Goal: Transaction & Acquisition: Purchase product/service

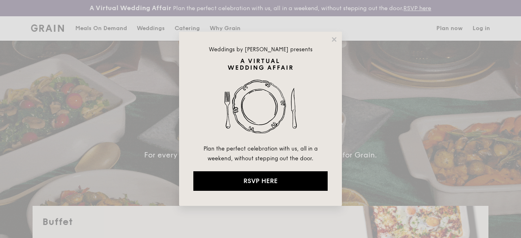
select select
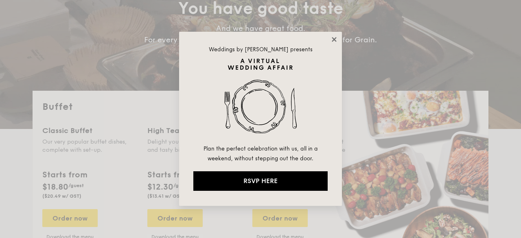
click at [334, 42] on icon at bounding box center [334, 39] width 7 height 7
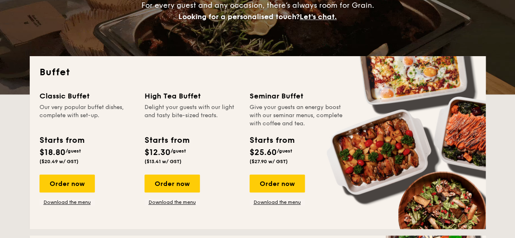
scroll to position [163, 0]
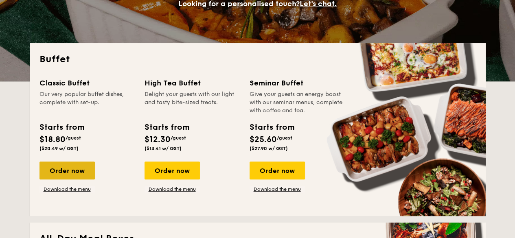
click at [68, 176] on div "Order now" at bounding box center [67, 171] width 55 height 18
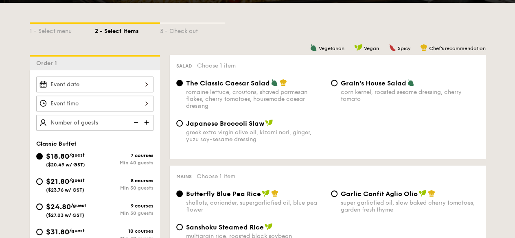
scroll to position [204, 0]
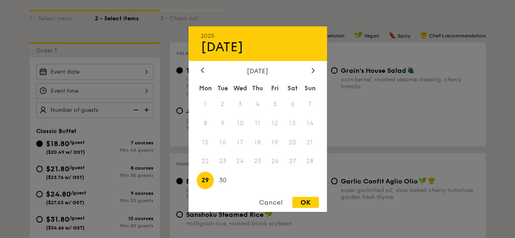
click at [148, 77] on div "2025 Sep 29 September 2025 Mon Tue Wed Thu Fri Sat Sun 1 2 3 4 5 6 7 8 9 10 11 …" at bounding box center [94, 72] width 117 height 16
click at [310, 71] on div at bounding box center [313, 71] width 7 height 8
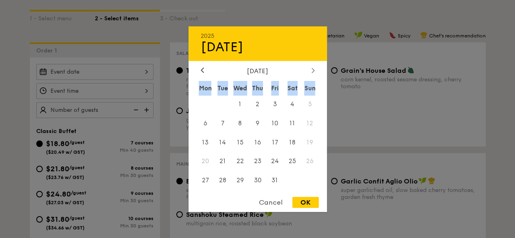
click at [310, 71] on div at bounding box center [313, 71] width 7 height 8
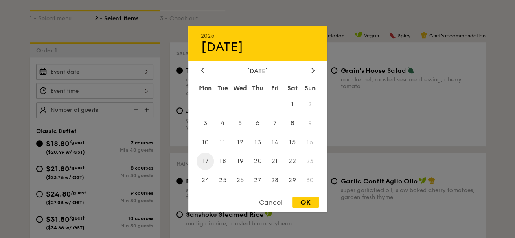
click at [209, 159] on span "17" at bounding box center [206, 162] width 18 height 18
click at [305, 200] on div "OK" at bounding box center [306, 202] width 26 height 11
type input "Nov 17, 2025"
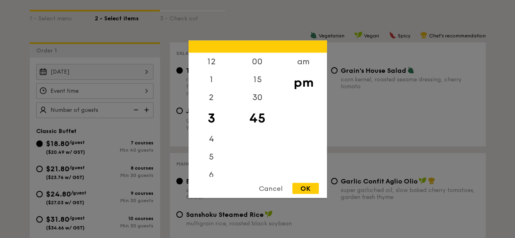
click at [143, 95] on div "12 1 2 3 4 5 6 7 8 9 10 11 00 15 30 45 am pm Cancel OK" at bounding box center [94, 91] width 117 height 16
drag, startPoint x: 212, startPoint y: 152, endPoint x: 222, endPoint y: 88, distance: 65.6
click at [222, 88] on div "12 1 2 3 4 5 6 7 8 9 10 11" at bounding box center [212, 115] width 46 height 124
click at [207, 76] on div "6" at bounding box center [212, 82] width 46 height 24
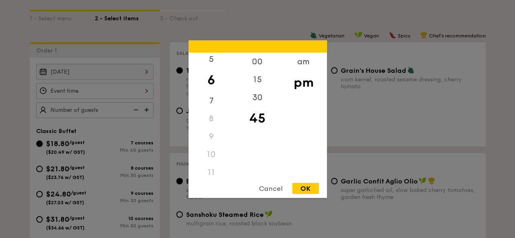
scroll to position [90, 0]
click at [260, 103] on div "30" at bounding box center [258, 100] width 46 height 24
click at [308, 191] on div "OK" at bounding box center [306, 188] width 26 height 11
type input "6:30PM"
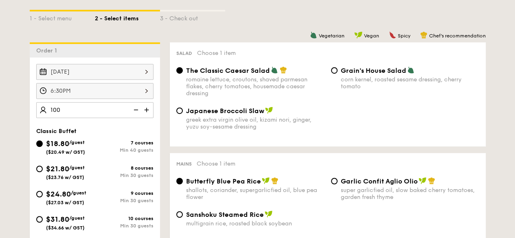
type input "100 guests"
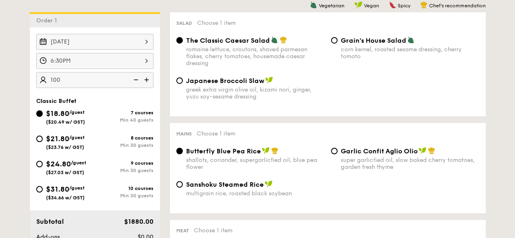
scroll to position [244, 0]
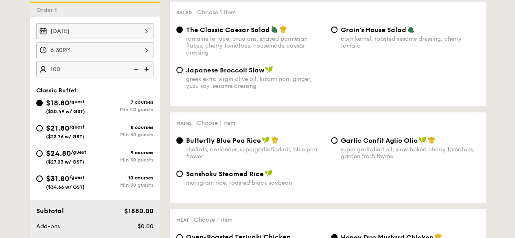
click at [209, 187] on div "multigrain rice, roasted black soybean" at bounding box center [255, 183] width 139 height 7
click at [183, 177] on input "Sanshoku Steamed Rice multigrain rice, roasted black soybean" at bounding box center [179, 174] width 7 height 7
radio input "true"
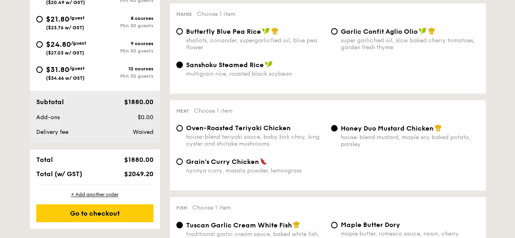
scroll to position [367, 0]
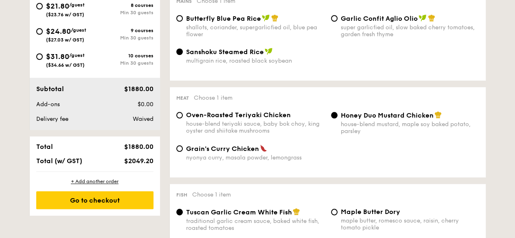
click at [376, 119] on span "Honey Duo Mustard Chicken" at bounding box center [387, 116] width 93 height 8
click at [338, 119] on input "Honey Duo Mustard Chicken house-blend mustard, maple soy baked potato, parsley" at bounding box center [334, 115] width 7 height 7
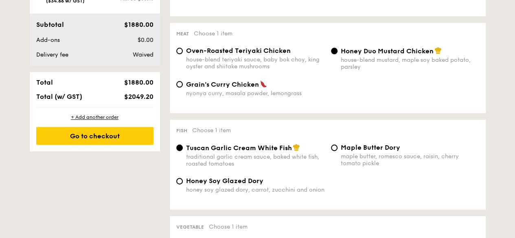
scroll to position [448, 0]
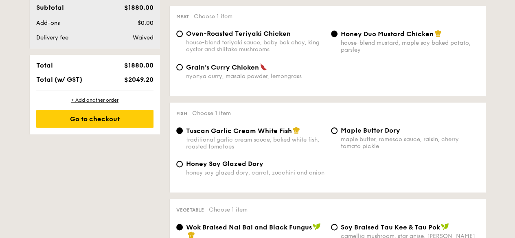
click at [261, 176] on div "Honey Soy Glazed Dory honey soy glazed dory, carrot, zucchini and onion" at bounding box center [255, 168] width 139 height 16
click at [183, 167] on input "Honey Soy Glazed Dory honey soy glazed dory, carrot, zucchini and onion" at bounding box center [179, 164] width 7 height 7
radio input "true"
click at [246, 135] on span "Tuscan Garlic Cream White Fish" at bounding box center [239, 131] width 106 height 8
click at [183, 134] on input "Tuscan Garlic Cream White Fish traditional garlic cream sauce, baked white fish…" at bounding box center [179, 131] width 7 height 7
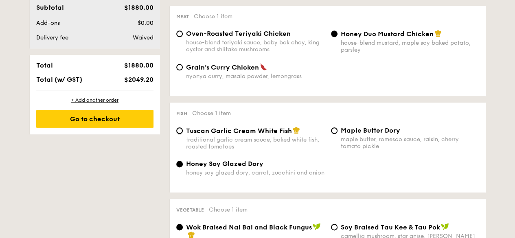
radio input "true"
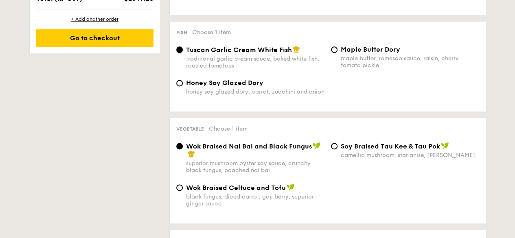
scroll to position [530, 0]
click at [247, 191] on span "Wok Braised Celtuce and Tofu" at bounding box center [236, 188] width 100 height 8
click at [183, 191] on input "Wok Braised Celtuce and Tofu black fungus, diced carrot, goji berry, superior g…" at bounding box center [179, 187] width 7 height 7
radio input "true"
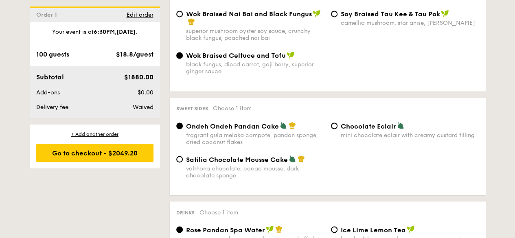
scroll to position [652, 0]
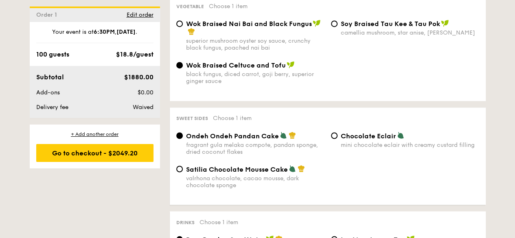
click at [372, 148] on div "mini chocolate eclair with creamy custard filling" at bounding box center [410, 144] width 139 height 7
click at [338, 139] on input "Chocolate Eclair mini chocolate eclair with creamy custard filling" at bounding box center [334, 135] width 7 height 7
radio input "true"
click at [263, 173] on span "Satilia Chocolate Mousse Cake" at bounding box center [237, 169] width 102 height 8
click at [183, 172] on input "Satilia Chocolate Mousse Cake valrhona chocolate, cacao mousse, dark chocolate …" at bounding box center [179, 169] width 7 height 7
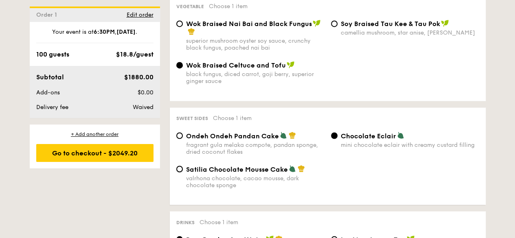
radio input "true"
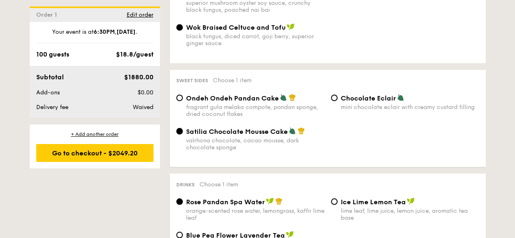
scroll to position [733, 0]
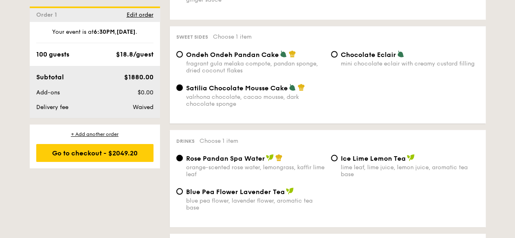
click at [252, 174] on div "Rose Pandan Spa Water orange-scented rose water, lemongrass, kaffir lime leaf" at bounding box center [255, 166] width 139 height 24
click at [183, 161] on input "Rose Pandan Spa Water orange-scented rose water, lemongrass, kaffir lime leaf" at bounding box center [179, 158] width 7 height 7
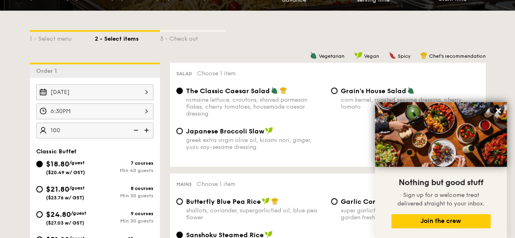
scroll to position [198, 0]
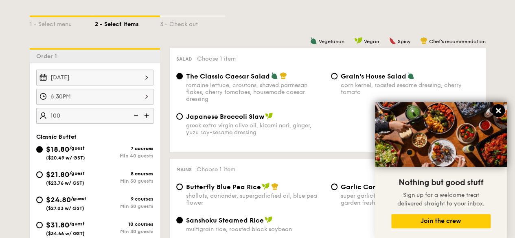
click at [499, 109] on icon at bounding box center [498, 110] width 7 height 7
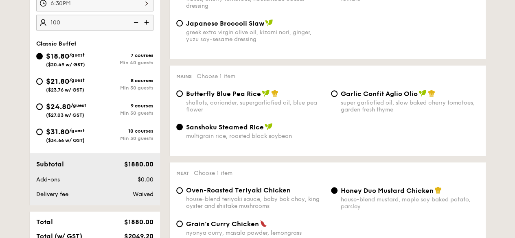
scroll to position [324, 0]
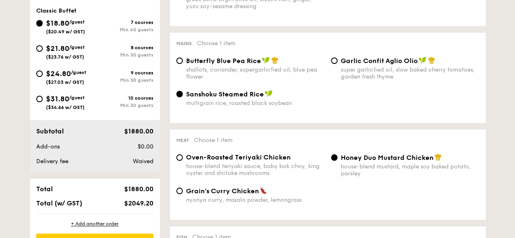
click at [82, 50] on span "/guest" at bounding box center [76, 47] width 15 height 6
click at [43, 52] on input "$21.80 /guest ($23.76 w/ GST) 8 courses Min 30 guests" at bounding box center [39, 48] width 7 height 7
radio input "true"
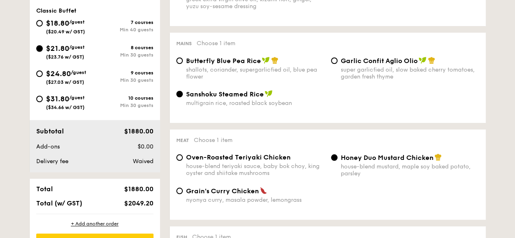
radio input "true"
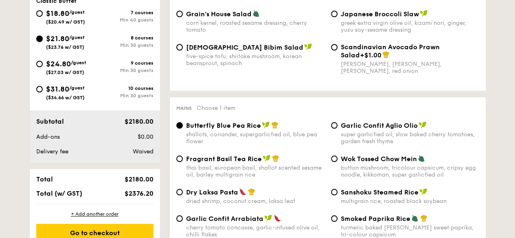
scroll to position [300, 0]
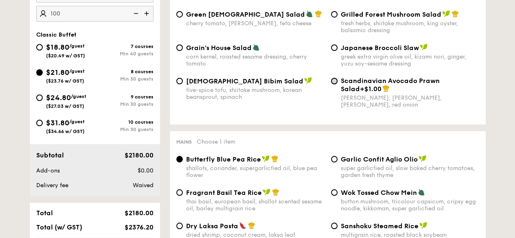
click at [335, 84] on input "Scandinavian Avocado Prawn Salad +$1.00 virgin mary dressing, dijon mustard, ar…" at bounding box center [334, 81] width 7 height 7
radio input "true"
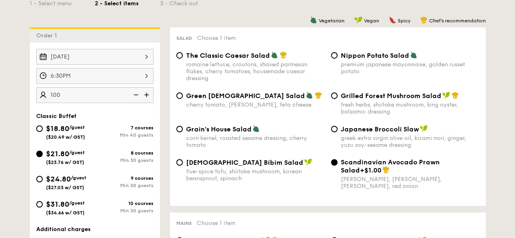
click at [213, 59] on span "The Classic Caesar Salad" at bounding box center [228, 56] width 84 height 8
click at [183, 59] on input "The Classic Caesar Salad romaine lettuce, croutons, shaved parmesan flakes, che…" at bounding box center [179, 55] width 7 height 7
radio input "true"
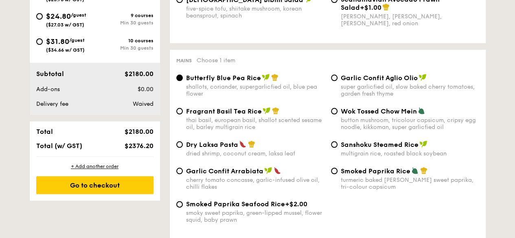
scroll to position [422, 0]
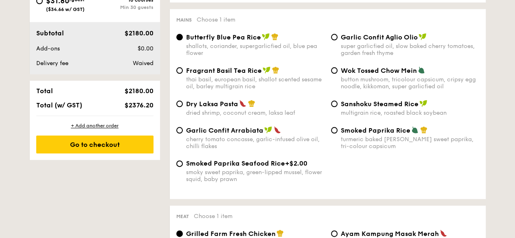
click at [218, 90] on div "thai basil, european basil, shallot scented sesame oil, barley multigrain rice" at bounding box center [255, 83] width 139 height 14
click at [183, 74] on input "Fragrant Basil Tea Rice thai basil, european basil, shallot scented sesame oil,…" at bounding box center [179, 70] width 7 height 7
radio input "true"
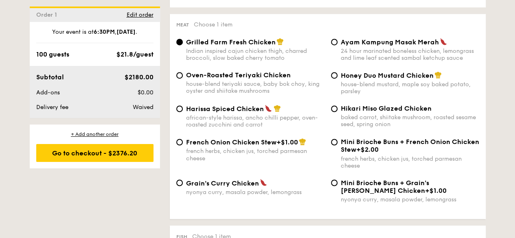
scroll to position [626, 0]
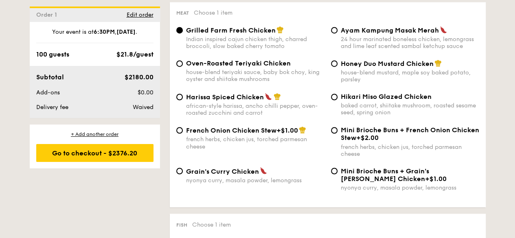
click at [247, 117] on div "african-style harissa, ancho chilli pepper, oven-roasted zucchini and carrot" at bounding box center [255, 110] width 139 height 14
click at [183, 100] on input "Harissa Spiced Chicken african-style harissa, ancho chilli pepper, oven-roasted…" at bounding box center [179, 97] width 7 height 7
radio input "true"
click at [381, 50] on div "24 hour marinated boneless chicken, lemongrass and lime leaf scented sambal ket…" at bounding box center [410, 43] width 139 height 14
click at [338, 33] on input "Ayam Kampung Masak Merah 24 hour marinated boneless chicken, lemongrass and lim…" at bounding box center [334, 30] width 7 height 7
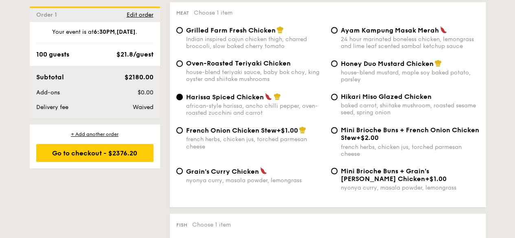
radio input "true"
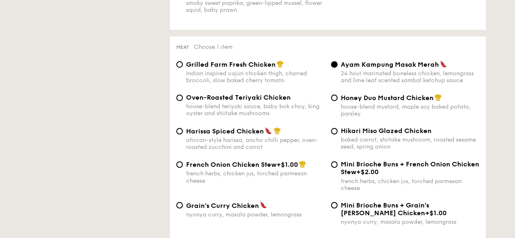
scroll to position [585, 0]
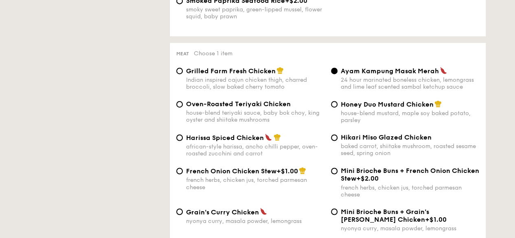
click at [366, 108] on span "Honey Duo Mustard Chicken" at bounding box center [387, 105] width 93 height 8
click at [338, 108] on input "Honey Duo Mustard Chicken house-blend mustard, maple soy baked potato, parsley" at bounding box center [334, 104] width 7 height 7
radio input "true"
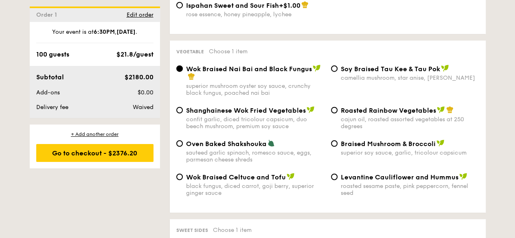
scroll to position [1034, 0]
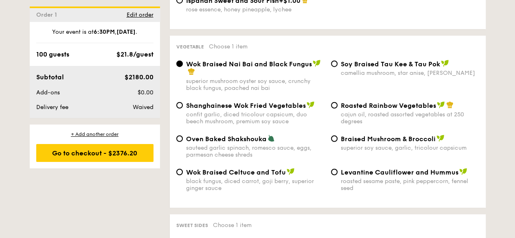
click at [398, 108] on div "Roasted Rainbow Vegetables" at bounding box center [410, 105] width 139 height 8
click at [338, 108] on input "Roasted Rainbow Vegetables cajun oil, roasted assorted vegetables at 250 degrees" at bounding box center [334, 105] width 7 height 7
radio input "true"
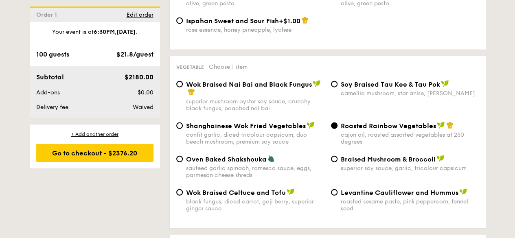
click at [232, 189] on div "Oven Baked Shakshouka sauteed garlic spinach, romesco sauce, eggs, parmesan che…" at bounding box center [328, 171] width 310 height 33
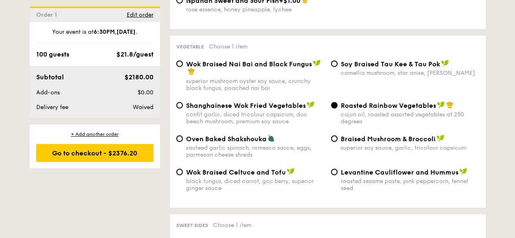
click at [359, 185] on div "Levantine Cauliflower and Hummus roasted sesame paste, pink peppercorn, fennel …" at bounding box center [410, 180] width 139 height 24
click at [338, 176] on input "Levantine Cauliflower and Hummus roasted sesame paste, pink peppercorn, fennel …" at bounding box center [334, 172] width 7 height 7
radio input "true"
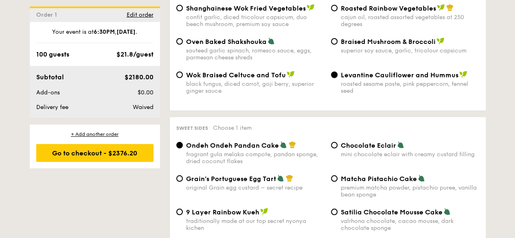
scroll to position [1156, 0]
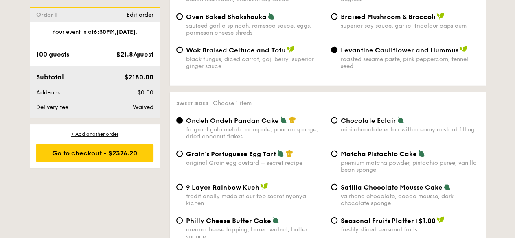
click at [269, 158] on span "Grain's Portuguese Egg Tart" at bounding box center [231, 154] width 90 height 8
click at [183, 157] on input "Grain's Portuguese Egg Tart original Grain egg custard – secret recipe" at bounding box center [179, 154] width 7 height 7
radio input "true"
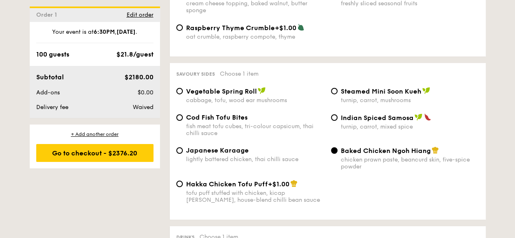
scroll to position [1400, 0]
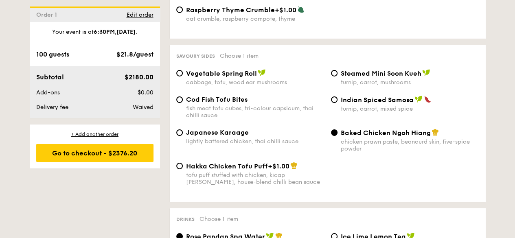
click at [362, 86] on div "turnip, carrot, mushrooms" at bounding box center [410, 82] width 139 height 7
click at [338, 77] on input "Steamed Mini Soon Kueh turnip, carrot, mushrooms" at bounding box center [334, 73] width 7 height 7
radio input "true"
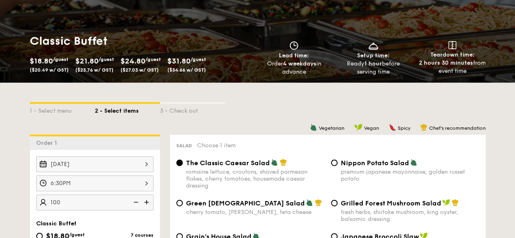
scroll to position [99, 0]
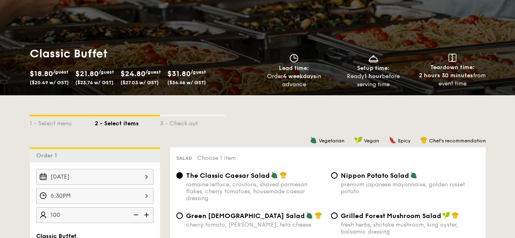
select select
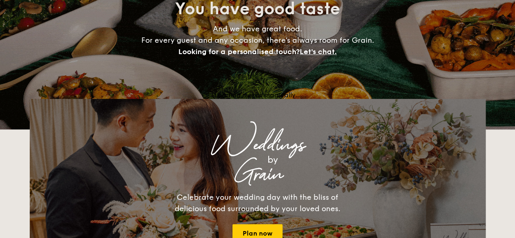
scroll to position [186, 0]
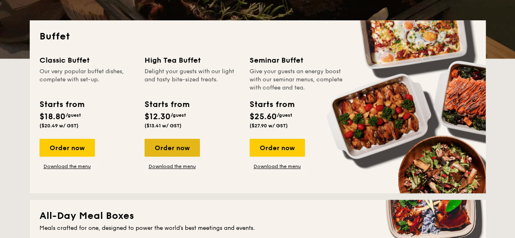
click at [173, 151] on div "Order now" at bounding box center [172, 148] width 55 height 18
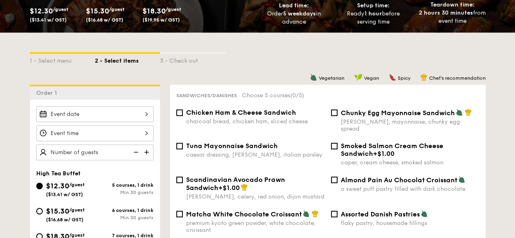
scroll to position [163, 0]
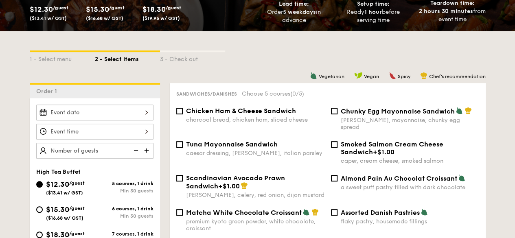
select select
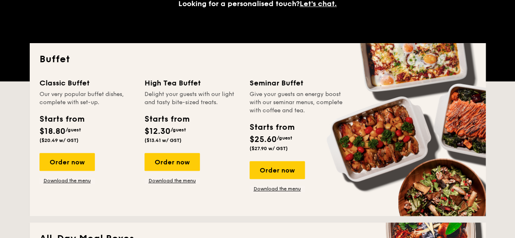
scroll to position [209, 0]
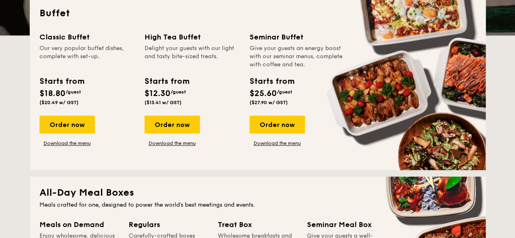
drag, startPoint x: 65, startPoint y: 133, endPoint x: 0, endPoint y: 160, distance: 70.3
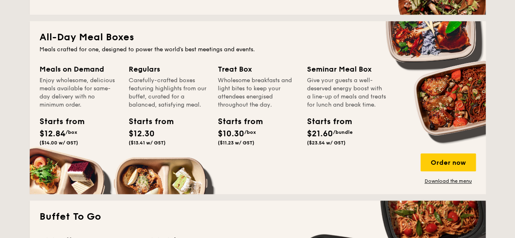
scroll to position [372, 0]
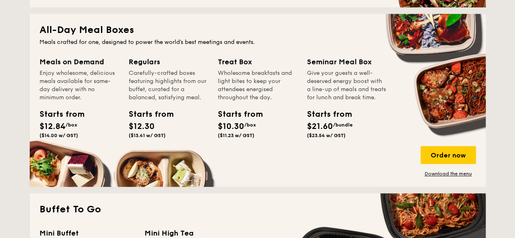
click at [244, 88] on div "Wholesome breakfasts and light bites to keep your attendees energised throughou…" at bounding box center [257, 85] width 79 height 33
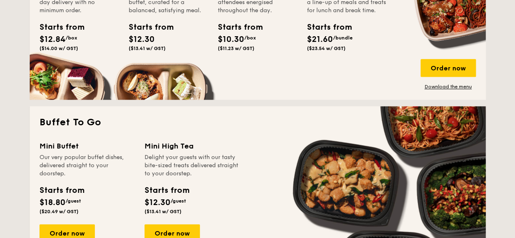
scroll to position [535, 0]
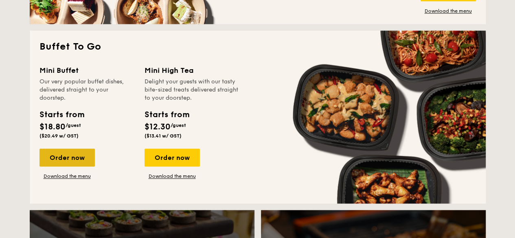
click at [64, 159] on div "Order now" at bounding box center [67, 158] width 55 height 18
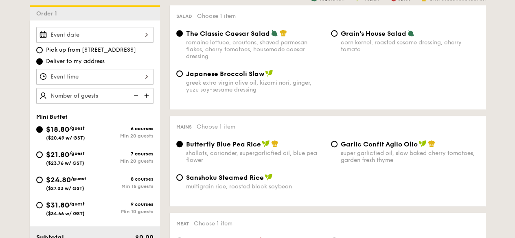
scroll to position [244, 0]
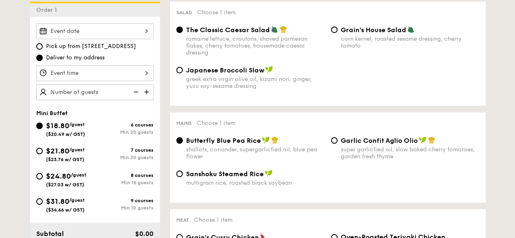
click at [62, 188] on span "($27.03 w/ GST)" at bounding box center [65, 185] width 38 height 6
click at [43, 180] on input "$24.80 /guest ($27.03 w/ GST) 8 courses Min 15 guests" at bounding box center [39, 176] width 7 height 7
radio input "true"
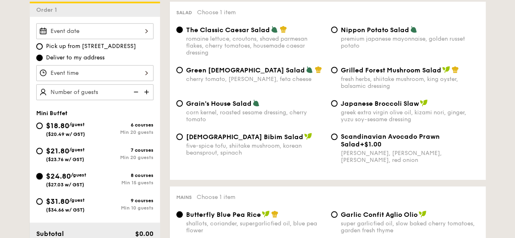
radio input "true"
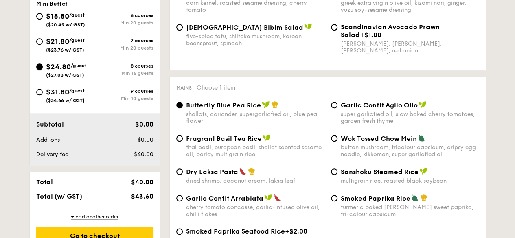
scroll to position [367, 0]
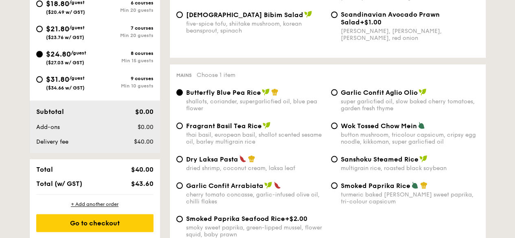
click at [64, 83] on span "$31.80" at bounding box center [57, 79] width 23 height 9
click at [43, 83] on input "$31.80 /guest ($34.66 w/ GST) 9 courses Min 10 guests" at bounding box center [39, 79] width 7 height 7
radio input "true"
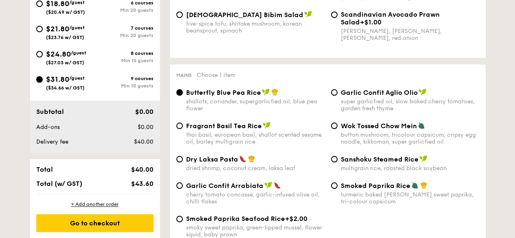
radio input "true"
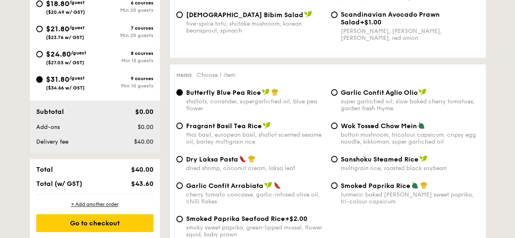
radio input "true"
click at [54, 59] on span "$24.80" at bounding box center [58, 54] width 25 height 9
click at [43, 57] on input "$24.80 /guest ($27.03 w/ GST) 8 courses Min 15 guests" at bounding box center [39, 54] width 7 height 7
radio input "true"
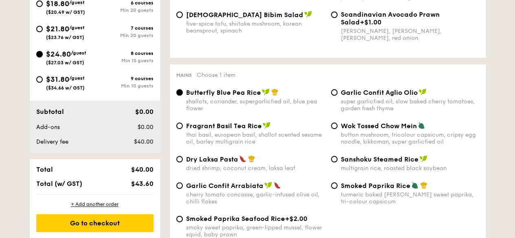
radio input "true"
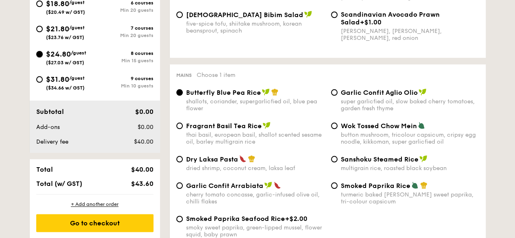
radio input "true"
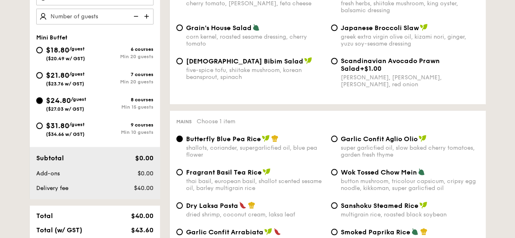
scroll to position [244, 0]
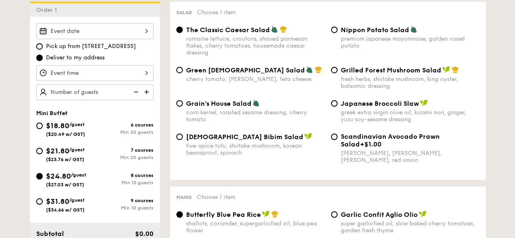
click at [139, 97] on img at bounding box center [135, 91] width 12 height 15
type input "15 guests"
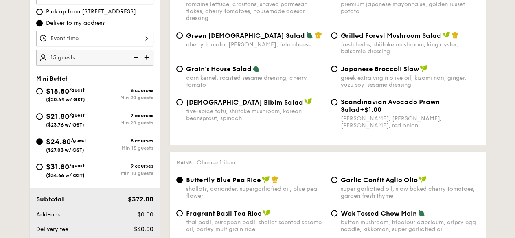
scroll to position [285, 0]
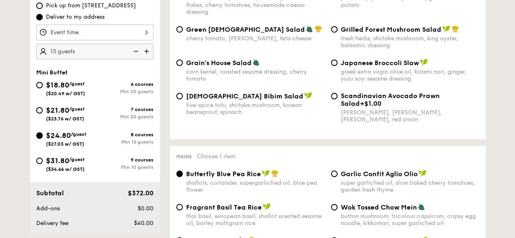
click at [52, 165] on span "$31.80" at bounding box center [57, 160] width 23 height 9
click at [43, 164] on input "$31.80 /guest ($34.66 w/ GST) 9 courses Min 10 guests" at bounding box center [39, 161] width 7 height 7
radio input "true"
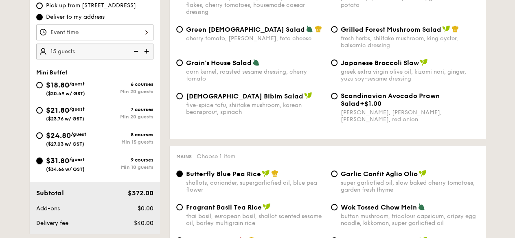
radio input "true"
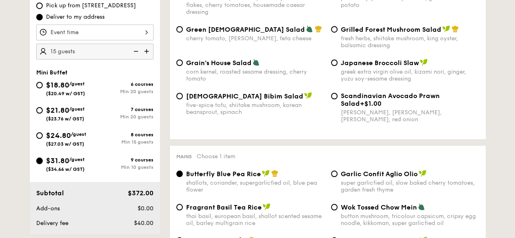
radio input "true"
click at [136, 57] on img at bounding box center [135, 51] width 12 height 15
type input "10 guests"
click at [136, 57] on img at bounding box center [135, 51] width 12 height 15
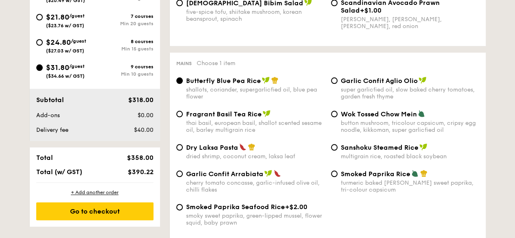
scroll to position [367, 0]
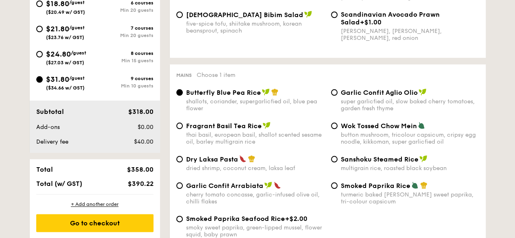
drag, startPoint x: 44, startPoint y: 57, endPoint x: 103, endPoint y: 86, distance: 66.7
click at [44, 57] on div "$24.80 /guest ($27.03 w/ GST)" at bounding box center [65, 56] width 59 height 17
click at [43, 57] on input "$24.80 /guest ($27.03 w/ GST) 8 courses Min 15 guests" at bounding box center [39, 54] width 7 height 7
radio input "true"
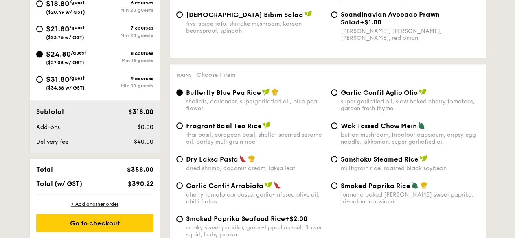
radio input "true"
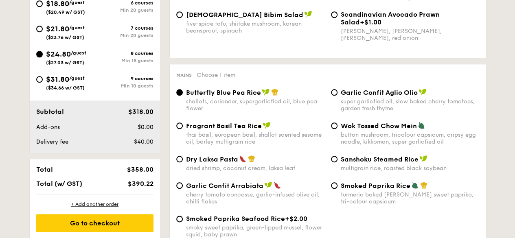
radio input "true"
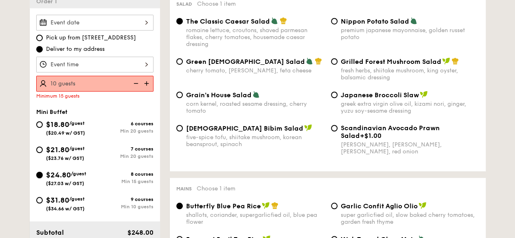
scroll to position [252, 0]
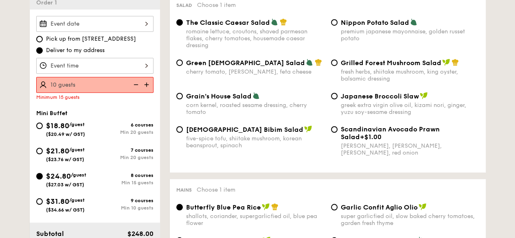
click at [147, 88] on img at bounding box center [147, 84] width 12 height 15
type input "15 guests"
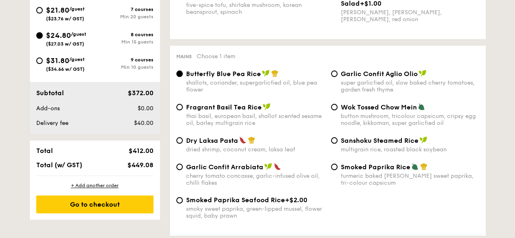
scroll to position [374, 0]
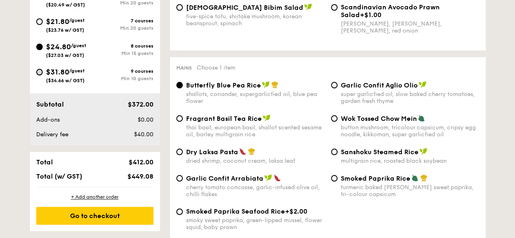
click at [39, 75] on input "$31.80 /guest ($34.66 w/ GST) 9 courses Min 10 guests" at bounding box center [39, 72] width 7 height 7
radio input "true"
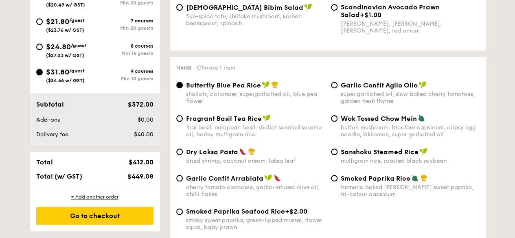
radio input "true"
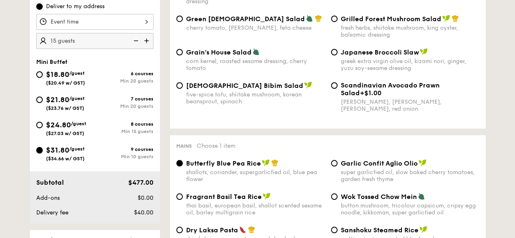
scroll to position [293, 0]
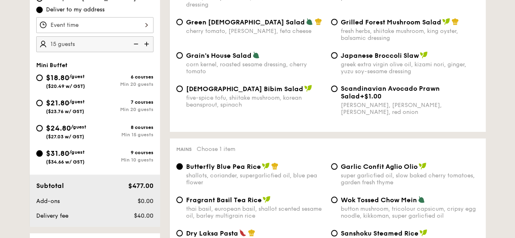
click at [136, 50] on img at bounding box center [135, 43] width 12 height 15
type input "10 guests"
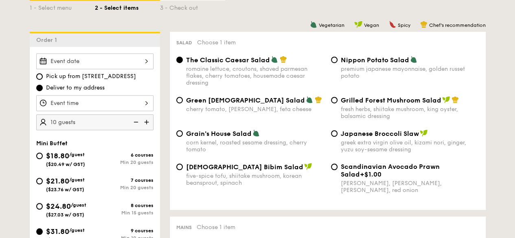
scroll to position [211, 0]
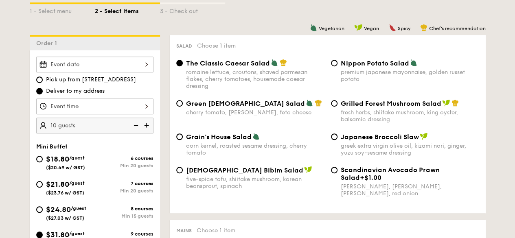
click at [224, 141] on span "Grain's House Salad" at bounding box center [219, 137] width 66 height 8
click at [183, 140] on input "Grain's House Salad corn kernel, roasted sesame dressing, cherry tomato" at bounding box center [179, 137] width 7 height 7
radio input "true"
click at [229, 108] on span "Green Goddess Salad" at bounding box center [245, 104] width 119 height 8
click at [183, 107] on input "Green Goddess Salad cherry tomato, dill, feta cheese" at bounding box center [179, 103] width 7 height 7
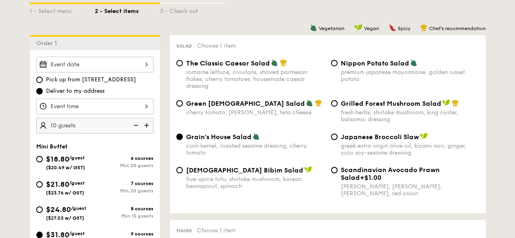
radio input "true"
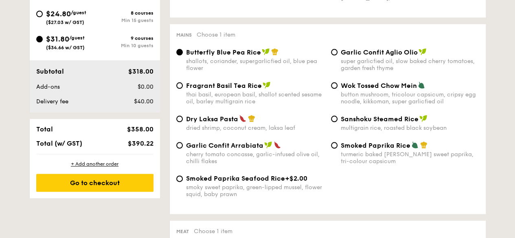
scroll to position [415, 0]
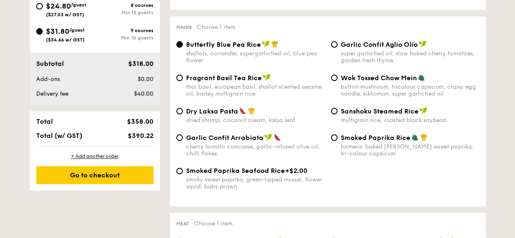
click at [368, 115] on span "Sanshoku Steamed Rice" at bounding box center [380, 112] width 78 height 8
click at [338, 114] on input "Sanshoku Steamed Rice multigrain rice, roasted black soybean" at bounding box center [334, 111] width 7 height 7
radio input "true"
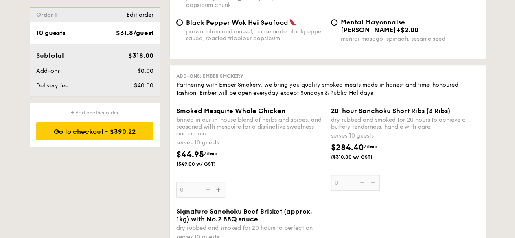
scroll to position [1881, 0]
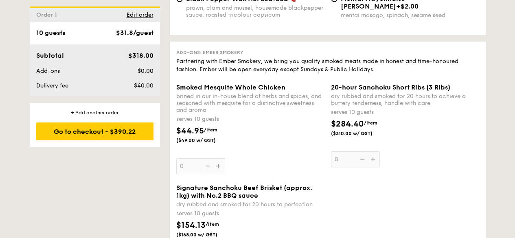
select select
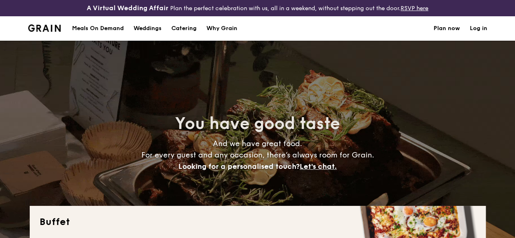
click at [96, 33] on div "Meals On Demand" at bounding box center [98, 28] width 52 height 24
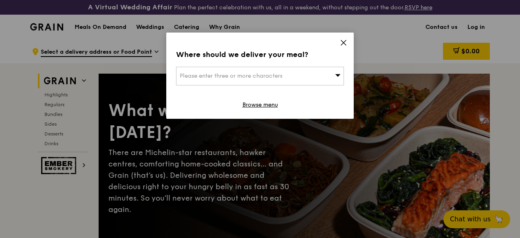
click at [335, 72] on icon at bounding box center [338, 75] width 6 height 6
click at [281, 79] on input "search" at bounding box center [259, 76] width 167 height 18
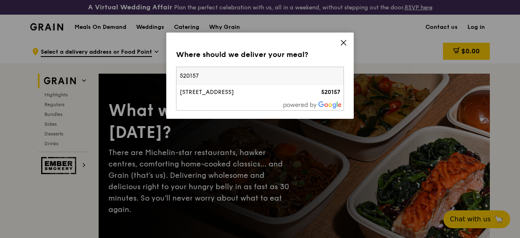
type input "520157"
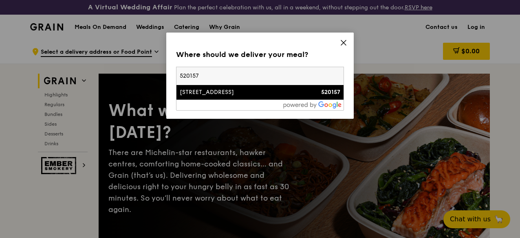
click at [276, 93] on div "[STREET_ADDRESS]" at bounding box center [240, 92] width 121 height 8
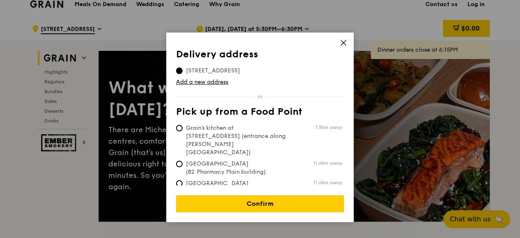
scroll to position [41, 0]
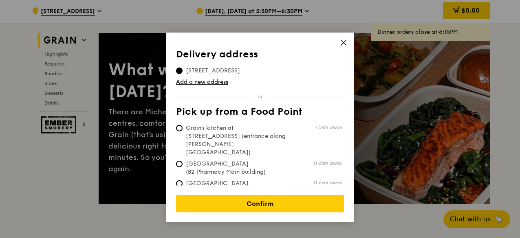
click at [341, 41] on icon at bounding box center [343, 42] width 5 height 5
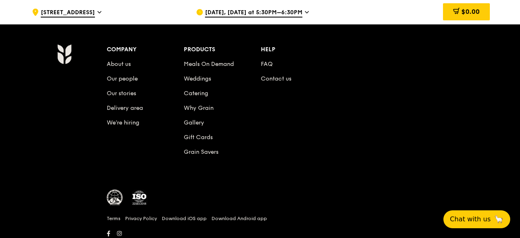
scroll to position [3466, 0]
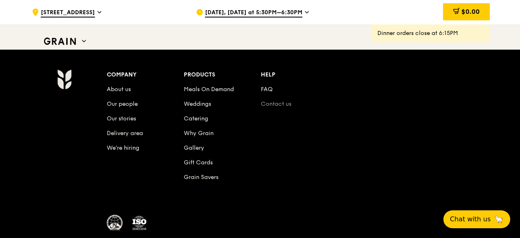
click at [268, 108] on link "Contact us" at bounding box center [276, 104] width 31 height 7
